Goal: Communication & Community: Answer question/provide support

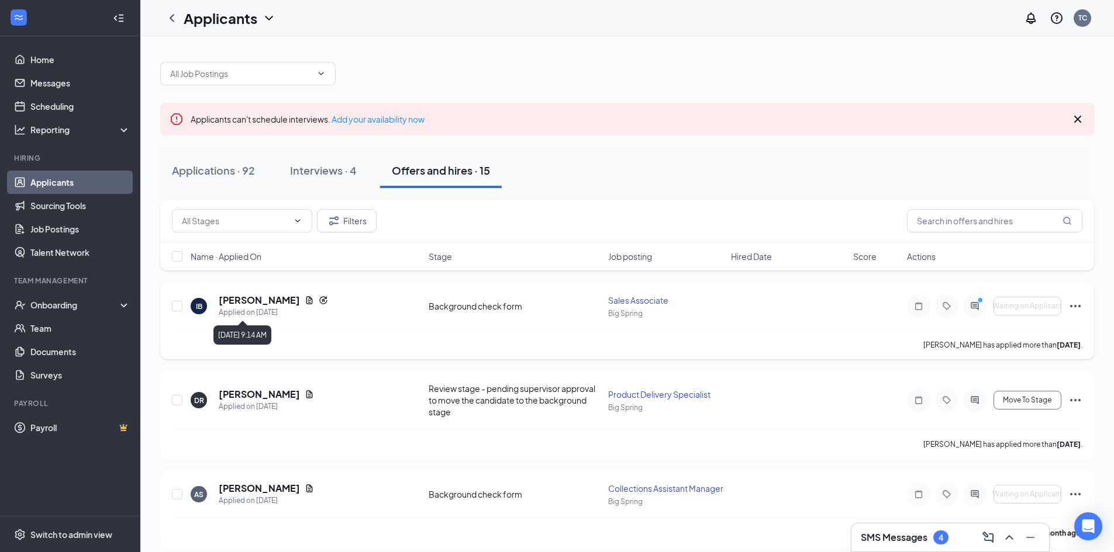
click at [271, 300] on h5 "[PERSON_NAME]" at bounding box center [259, 300] width 81 height 13
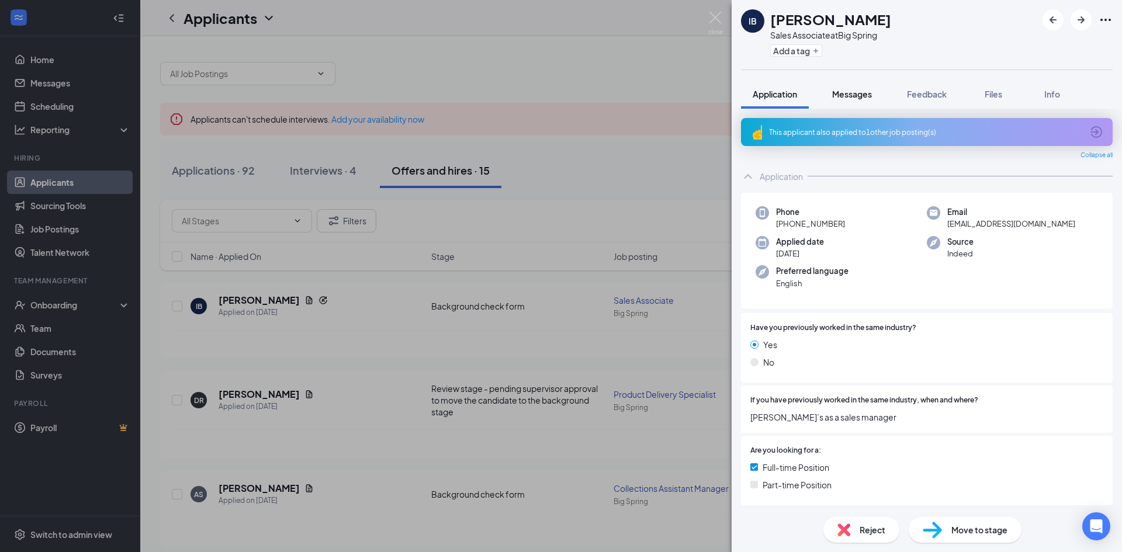
click at [860, 93] on span "Messages" at bounding box center [852, 94] width 40 height 11
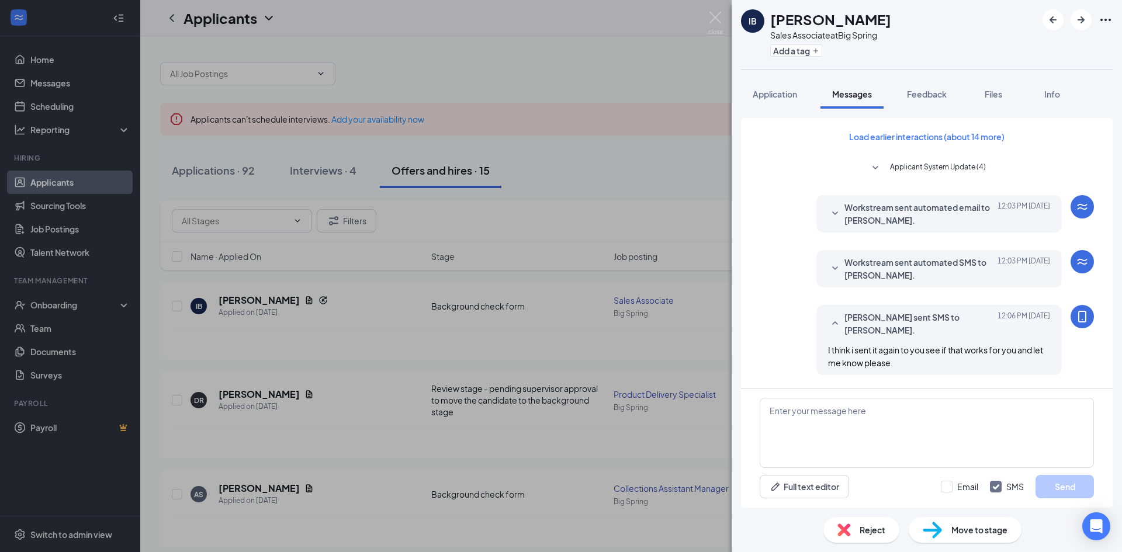
scroll to position [184, 0]
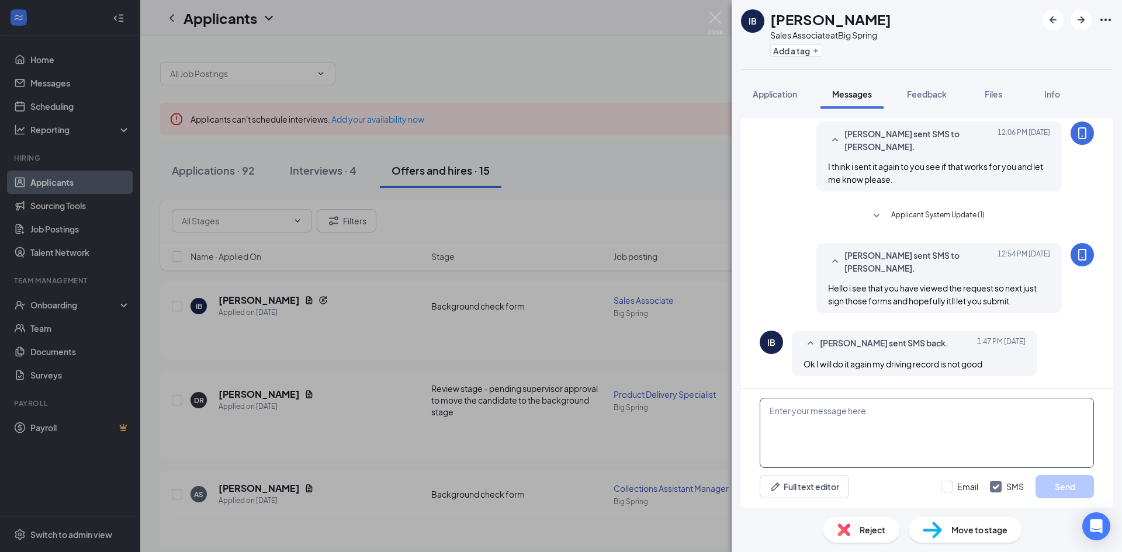
click at [871, 421] on textarea at bounding box center [927, 433] width 334 height 70
type textarea "Thats ok . Maybe we can work around that ."
click at [1064, 490] on button "Send" at bounding box center [1065, 486] width 58 height 23
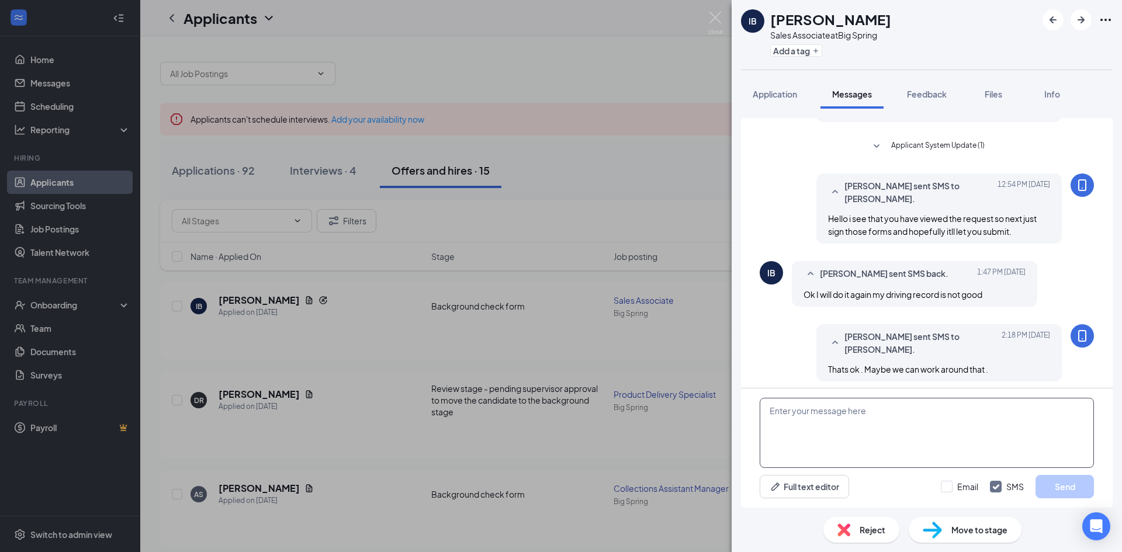
scroll to position [258, 0]
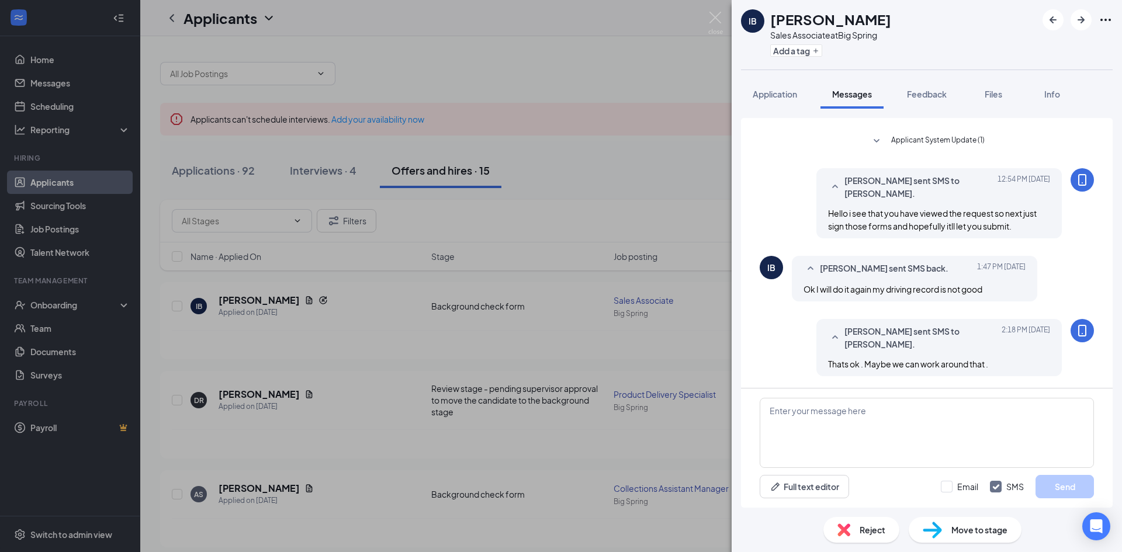
click at [660, 153] on div "IB [PERSON_NAME] Sales Associate at Big Spring Add a tag Application Messages F…" at bounding box center [561, 276] width 1122 height 552
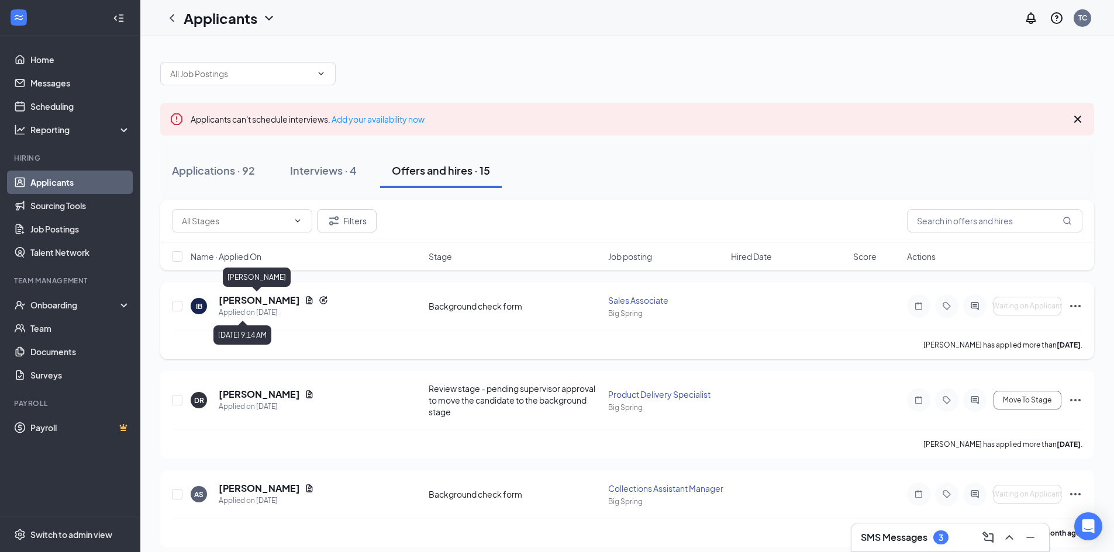
click at [257, 301] on h5 "[PERSON_NAME]" at bounding box center [259, 300] width 81 height 13
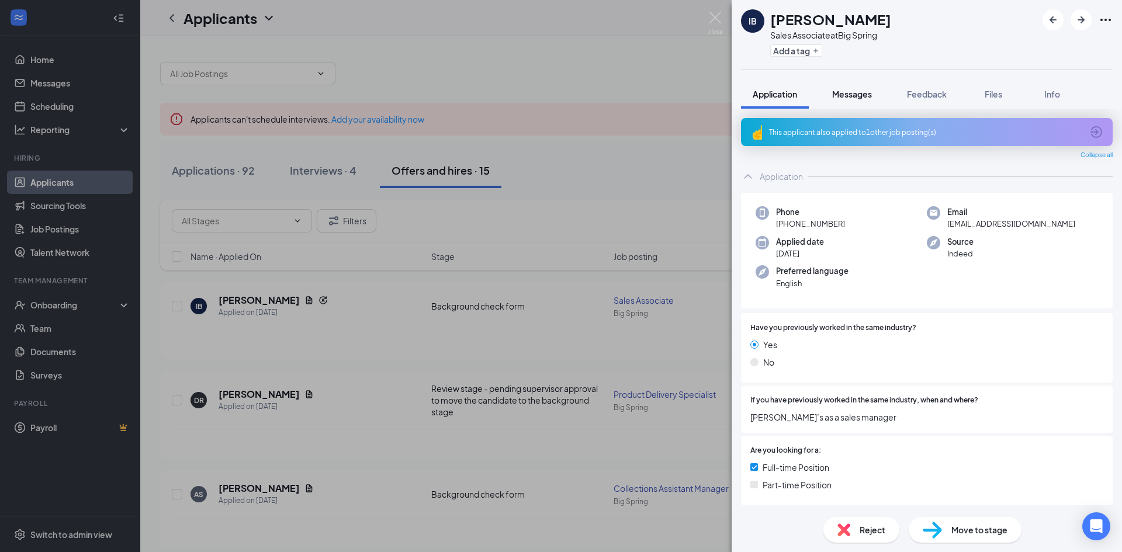
click at [863, 96] on span "Messages" at bounding box center [852, 94] width 40 height 11
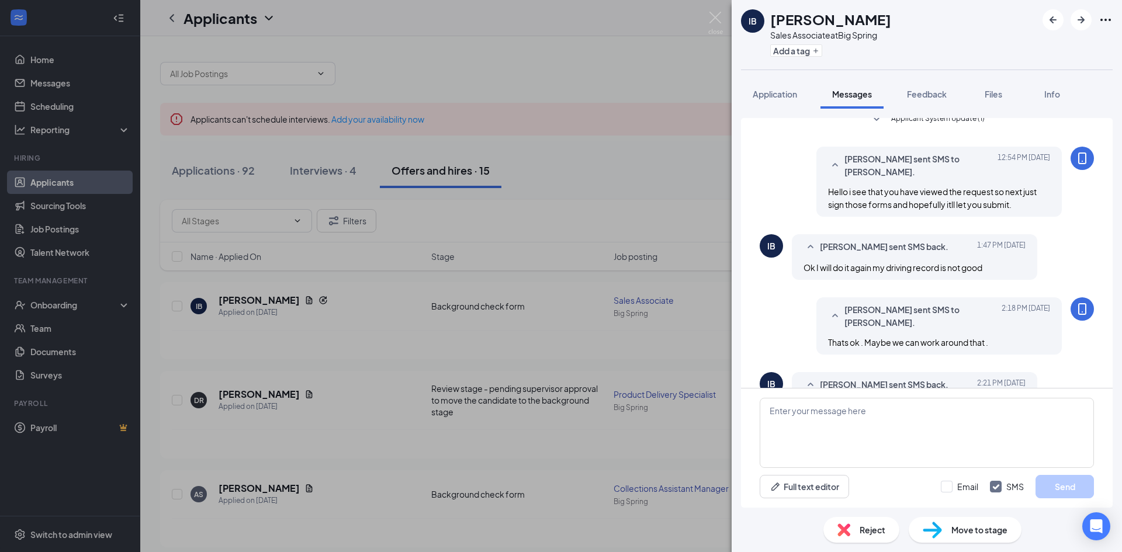
scroll to position [322, 0]
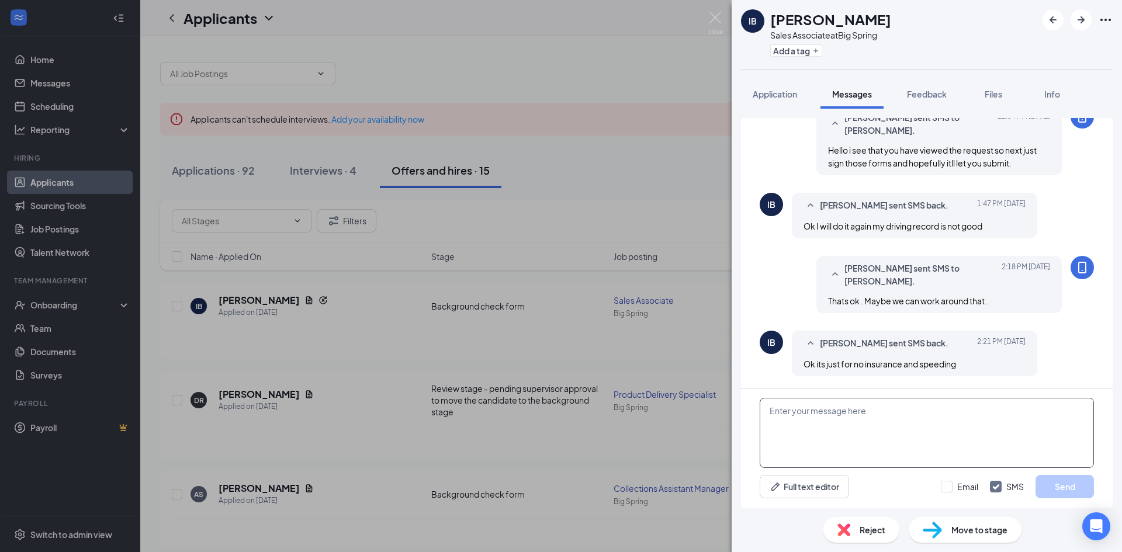
click at [852, 414] on textarea at bounding box center [927, 433] width 334 height 70
type textarea "Ok."
click at [1057, 483] on button "Send" at bounding box center [1065, 486] width 58 height 23
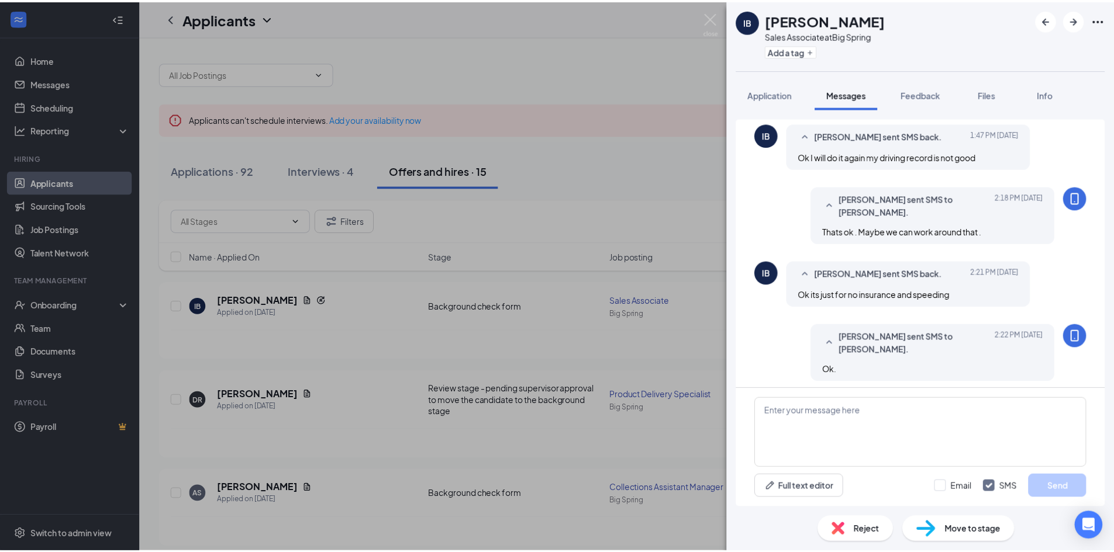
scroll to position [396, 0]
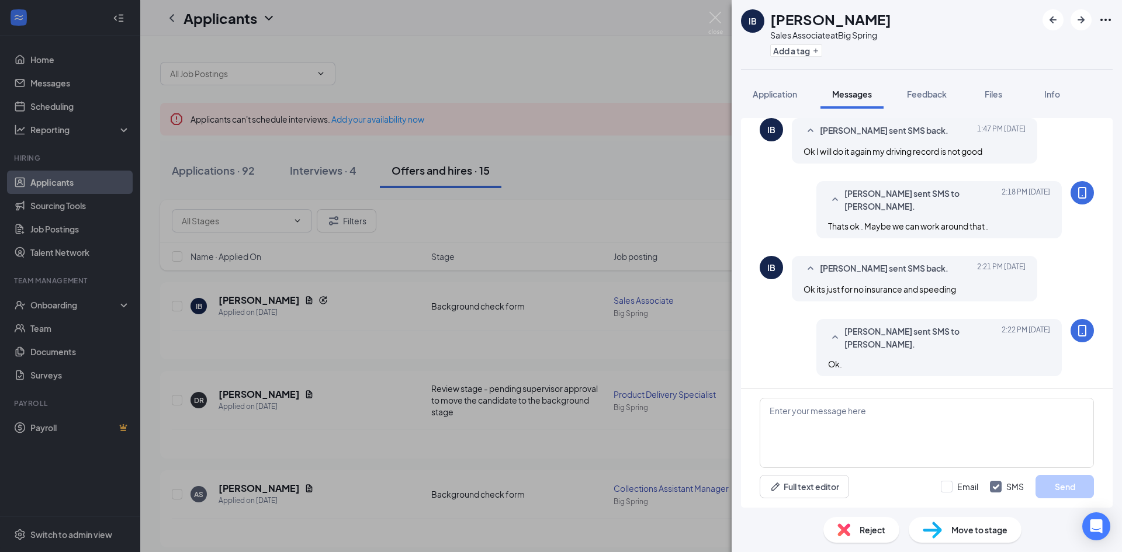
click at [611, 178] on div "IB [PERSON_NAME] Sales Associate at Big Spring Add a tag Application Messages F…" at bounding box center [561, 276] width 1122 height 552
